Goal: Find specific page/section: Find specific page/section

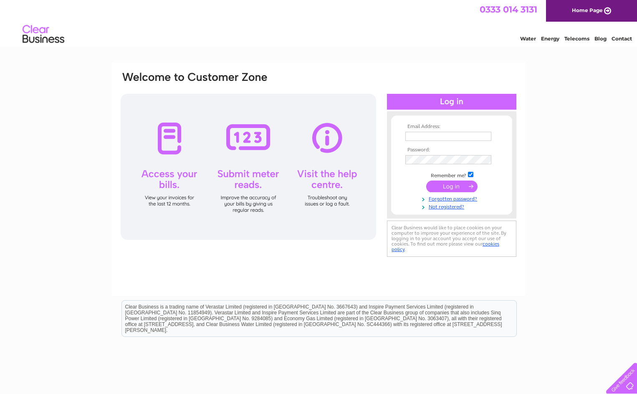
type input "accounts@eco2solar.co.uk"
click at [437, 187] on input "submit" at bounding box center [451, 187] width 51 height 12
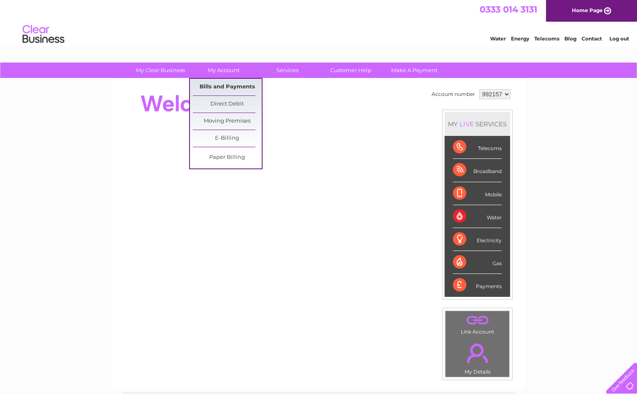
click at [221, 88] on link "Bills and Payments" at bounding box center [227, 87] width 69 height 17
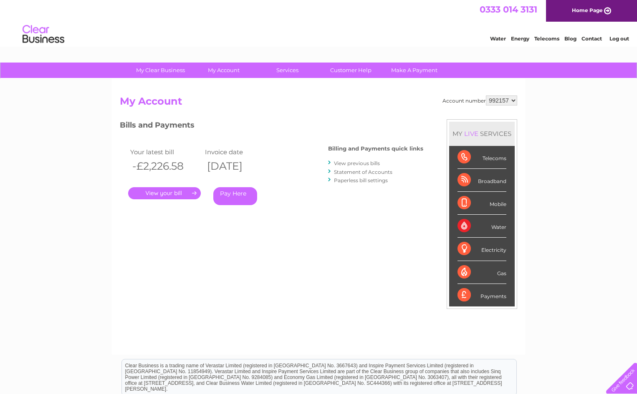
click at [158, 191] on link "." at bounding box center [164, 193] width 73 height 12
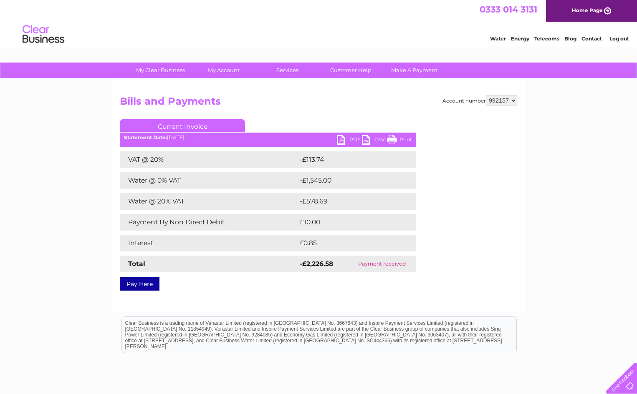
click at [352, 138] on link "PDF" at bounding box center [349, 141] width 25 height 12
